Goal: Entertainment & Leisure: Consume media (video, audio)

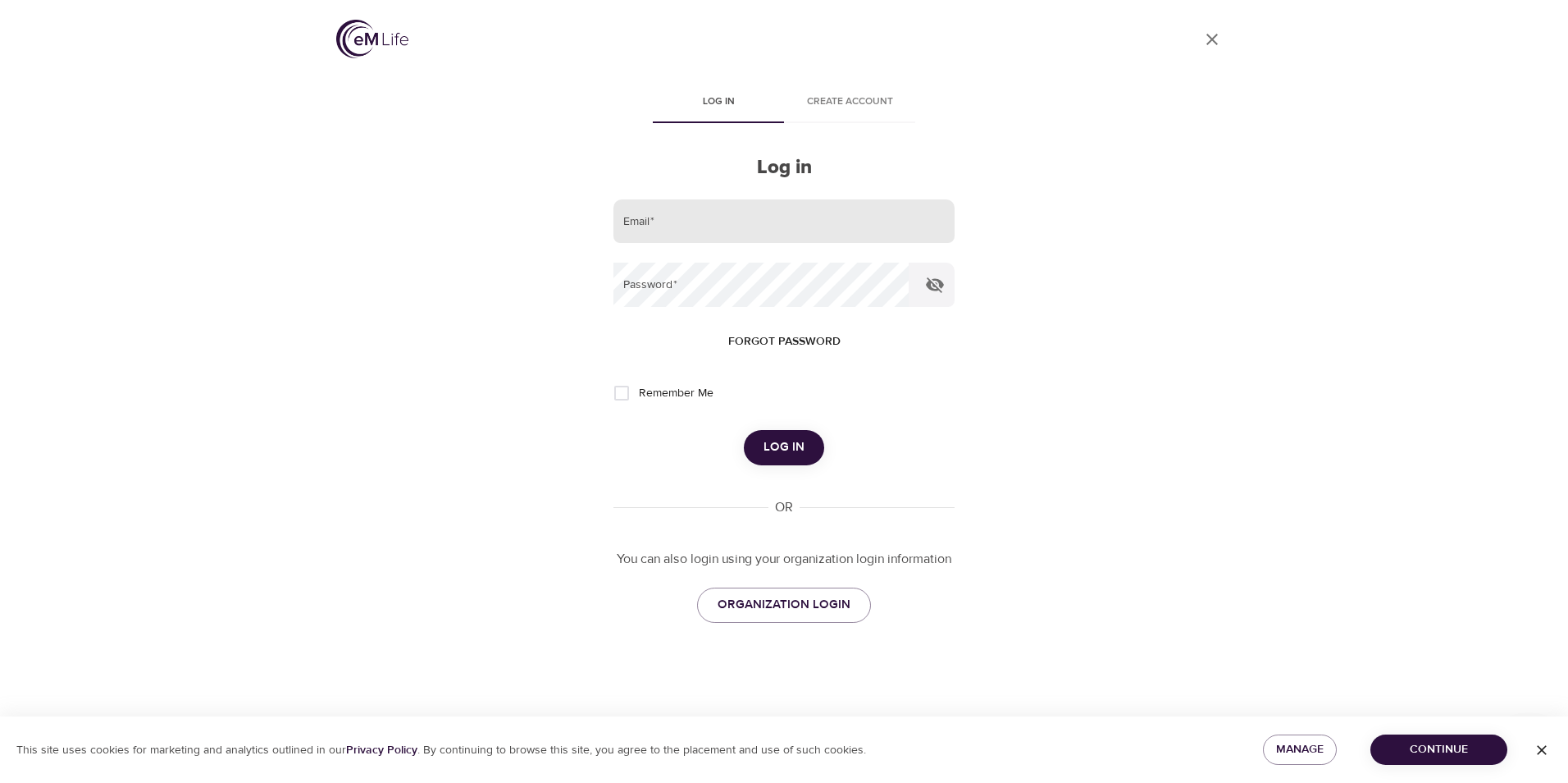
click at [712, 221] on input "email" at bounding box center [784, 221] width 341 height 44
type input "[EMAIL_ADDRESS][DOMAIN_NAME]"
click at [744, 430] on button "Log in" at bounding box center [784, 447] width 80 height 35
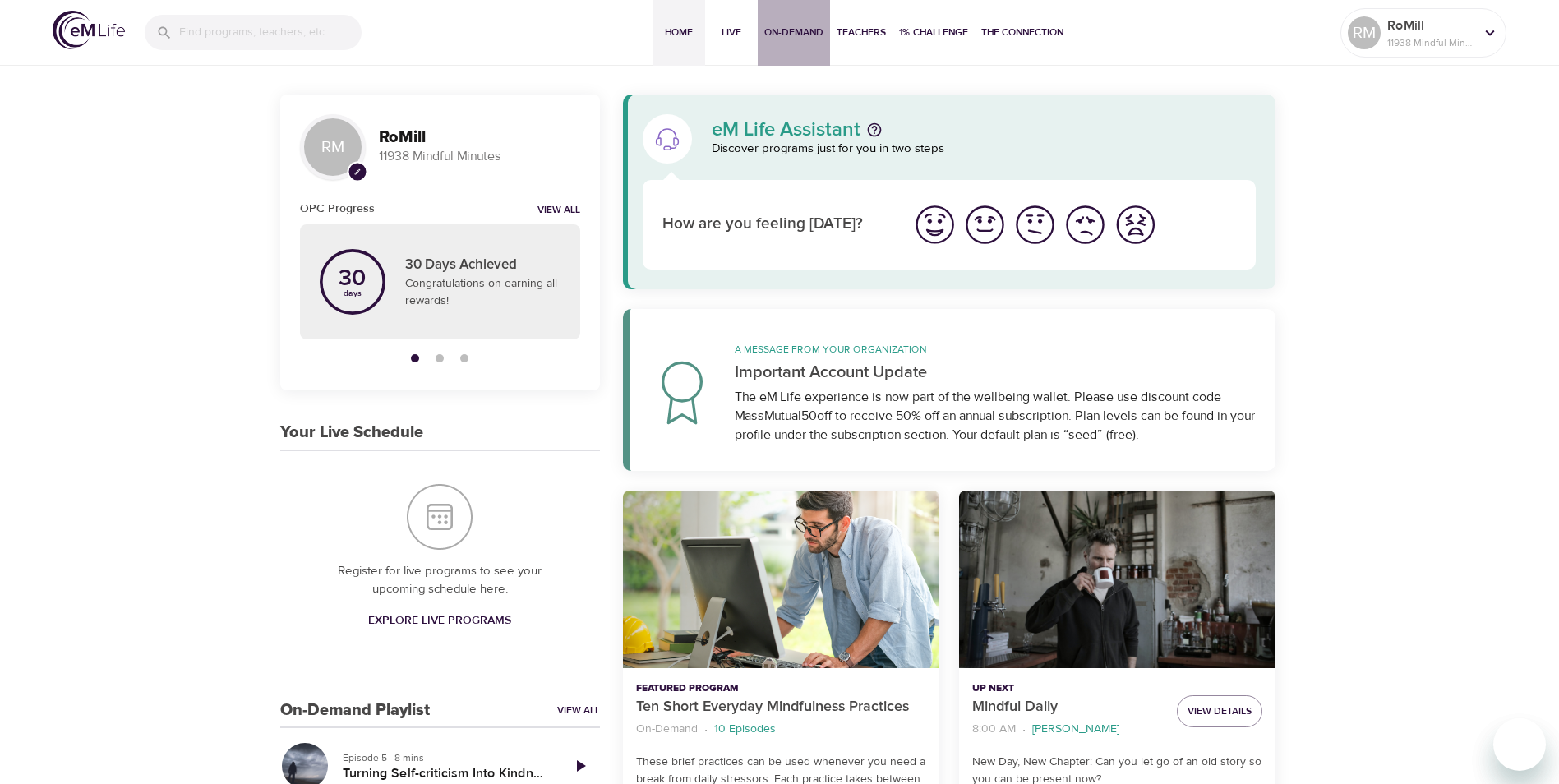
click at [795, 30] on span "On-Demand" at bounding box center [794, 32] width 59 height 17
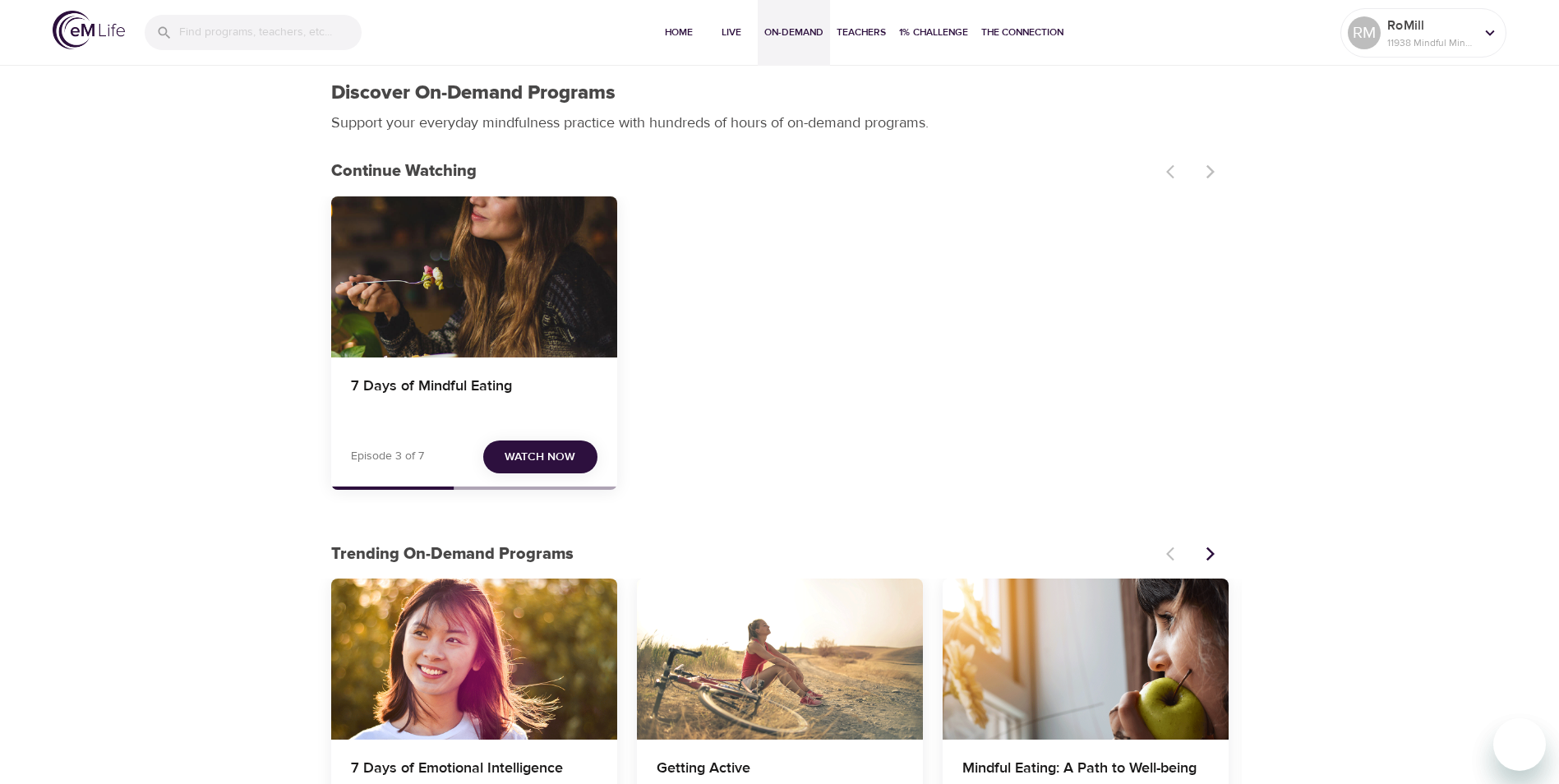
click at [547, 454] on span "Watch Now" at bounding box center [540, 458] width 71 height 21
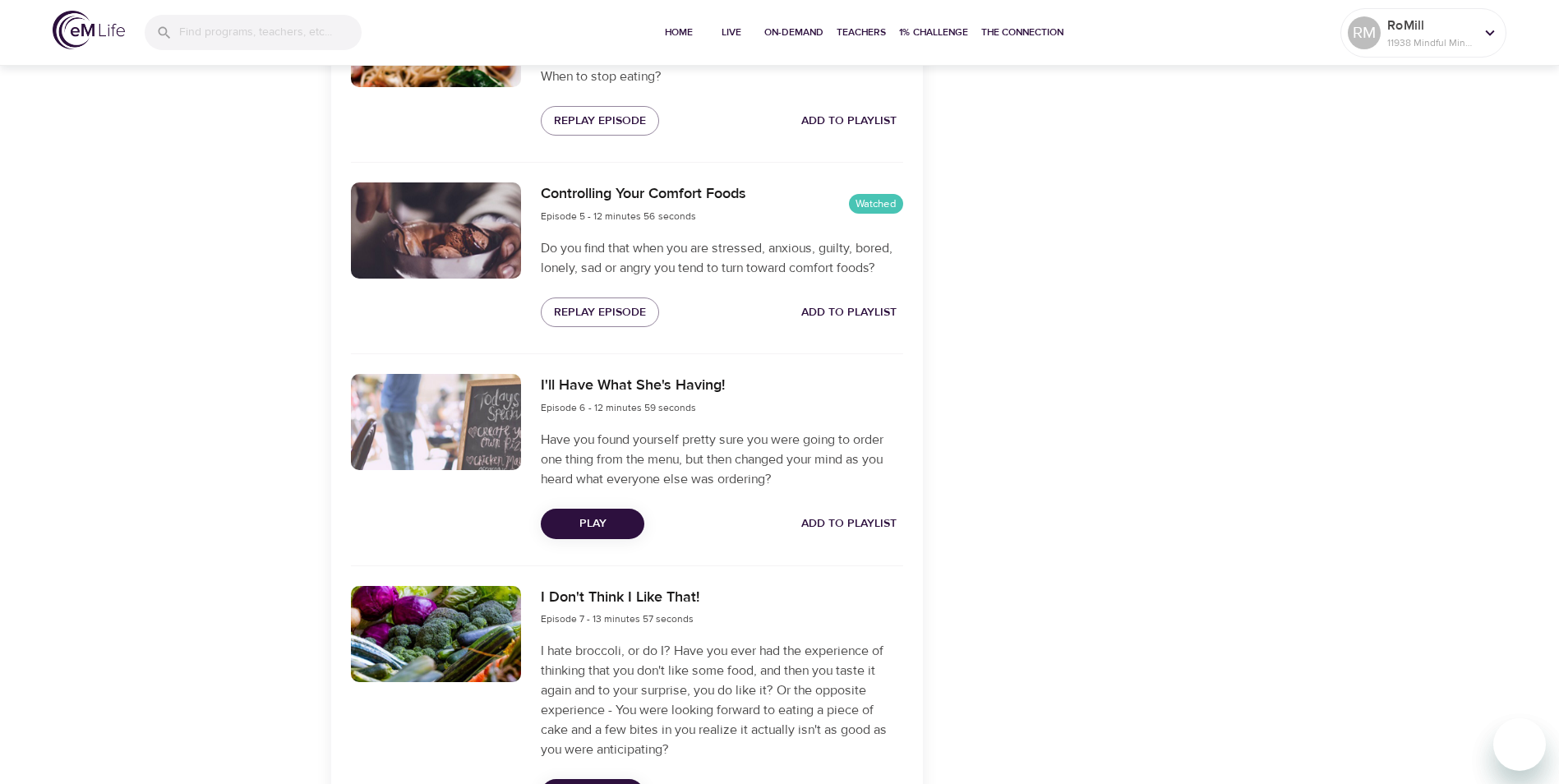
scroll to position [1560, 0]
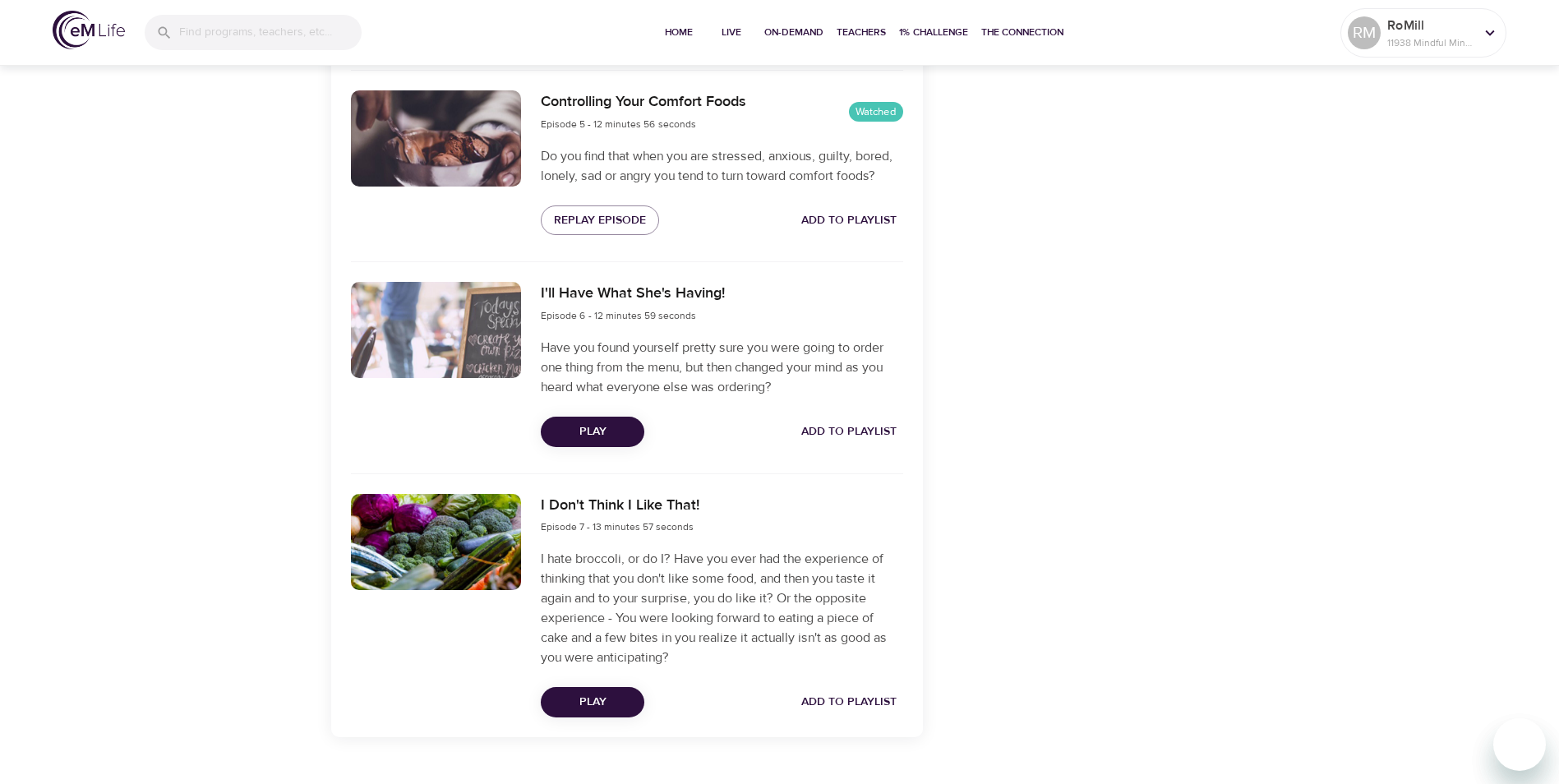
click at [589, 428] on span "Play" at bounding box center [593, 432] width 77 height 21
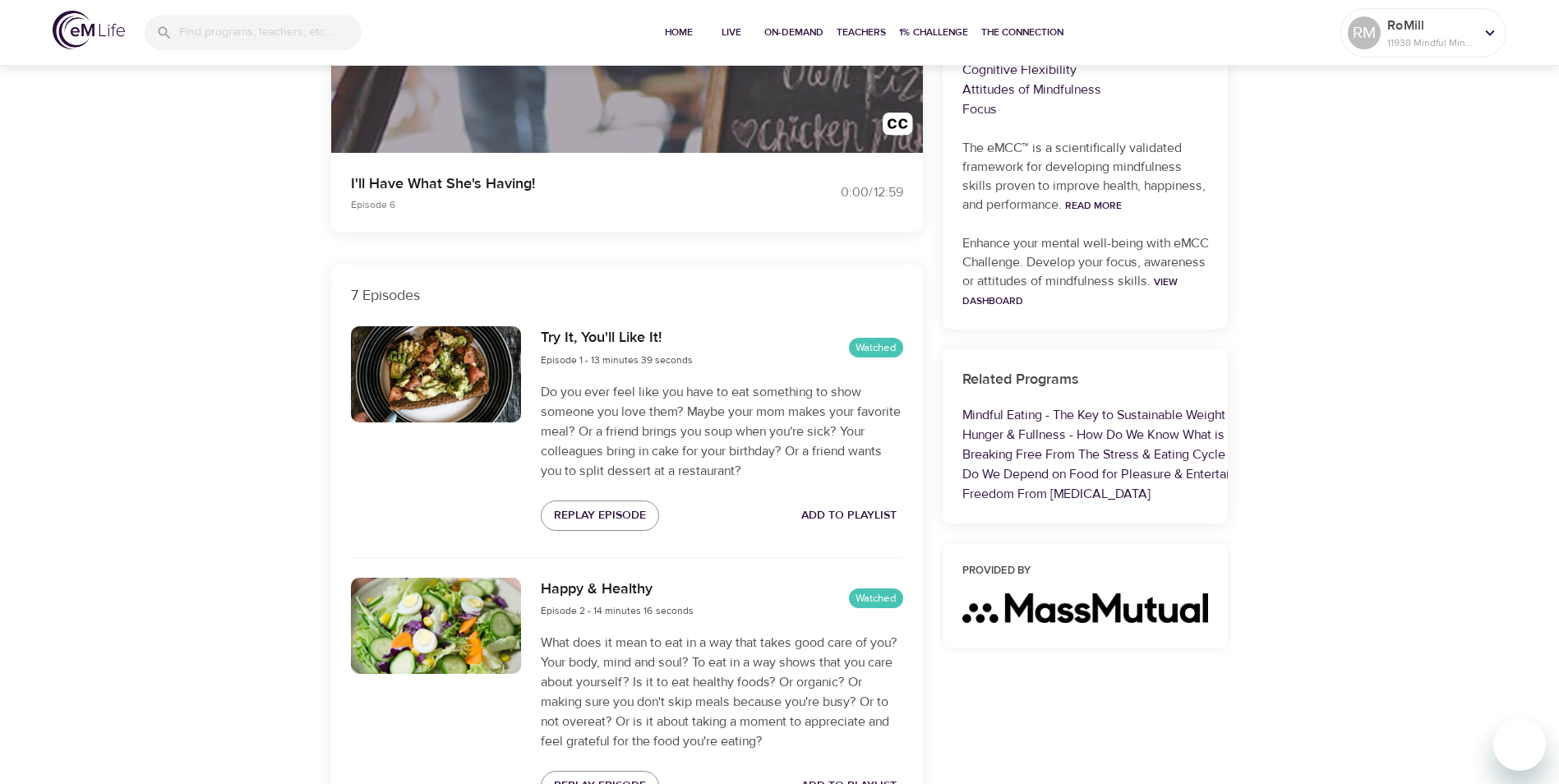
scroll to position [0, 0]
